Goal: Task Accomplishment & Management: Use online tool/utility

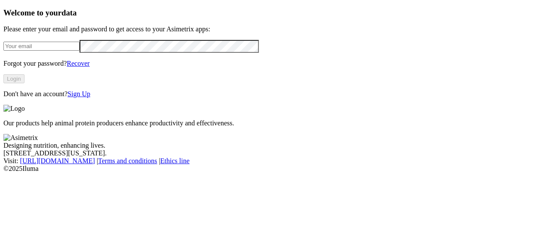
click at [68, 51] on input "email" at bounding box center [41, 46] width 76 height 9
type input "[PERSON_NAME][EMAIL_ADDRESS][PERSON_NAME][DOMAIN_NAME]"
click input "submit" at bounding box center [0, 0] width 0 height 0
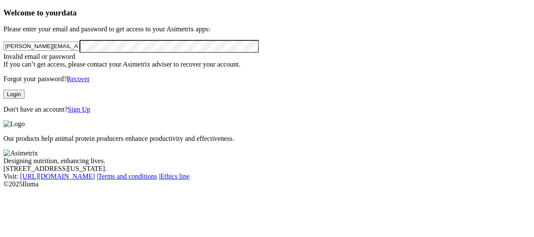
click at [24, 99] on button "Login" at bounding box center [13, 94] width 21 height 9
